Goal: Contribute content

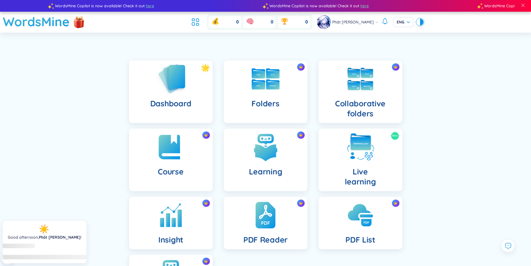
click at [189, 95] on div "Dashboard" at bounding box center [171, 92] width 84 height 62
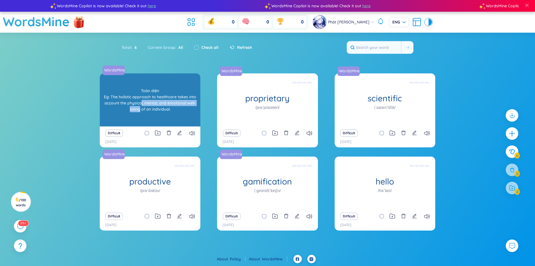
click at [140, 114] on div "Toàn diện Eg: The holistic approach to healthcare takes into account the physic…" at bounding box center [150, 100] width 95 height 50
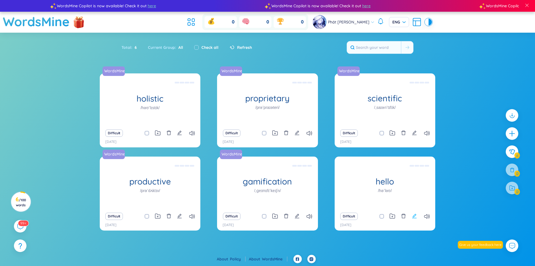
click at [416, 213] on icon "edit" at bounding box center [414, 215] width 5 height 5
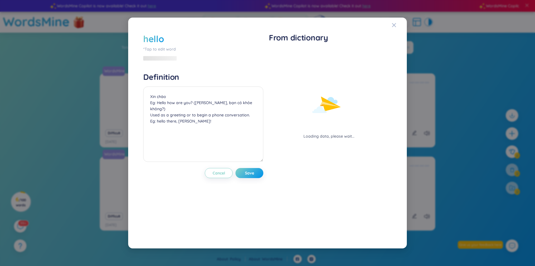
click at [179, 80] on h4 "Definition" at bounding box center [203, 77] width 120 height 10
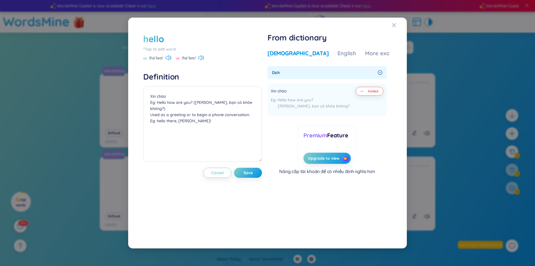
click at [174, 42] on div "hello" at bounding box center [202, 39] width 119 height 12
click at [197, 115] on textarea "Xin chào Eg: Hello how are you? ([PERSON_NAME], bạn có khỏe không?) Used as a g…" at bounding box center [202, 123] width 119 height 75
click at [227, 126] on textarea "Xin chào Eg: Hello how are you? ([PERSON_NAME], bạn có khỏe không?) Used as a g…" at bounding box center [202, 123] width 119 height 75
click at [212, 171] on span "Cancel" at bounding box center [217, 173] width 13 height 6
